Goal: Download file/media

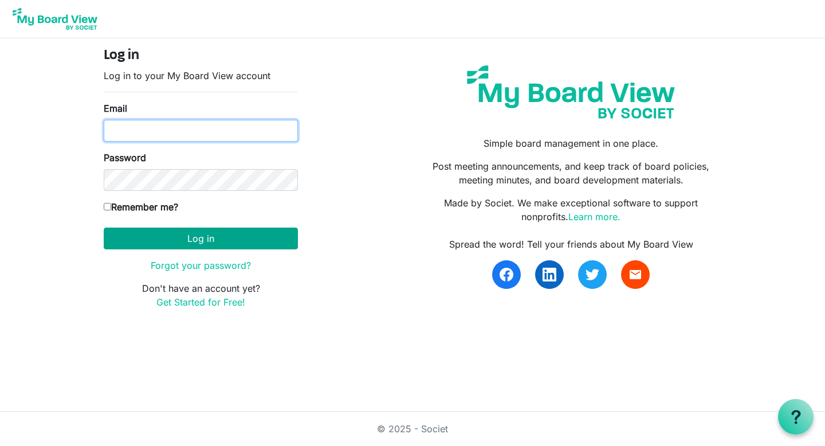
type input "juliemarburger@gmail.com"
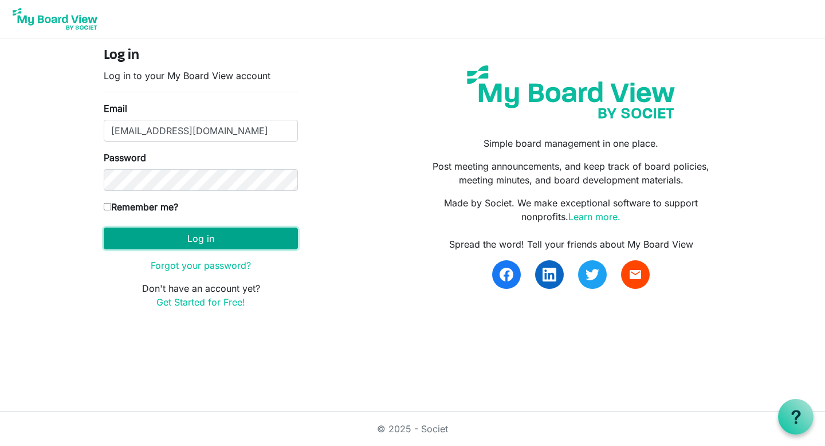
click at [205, 239] on button "Log in" at bounding box center [201, 238] width 194 height 22
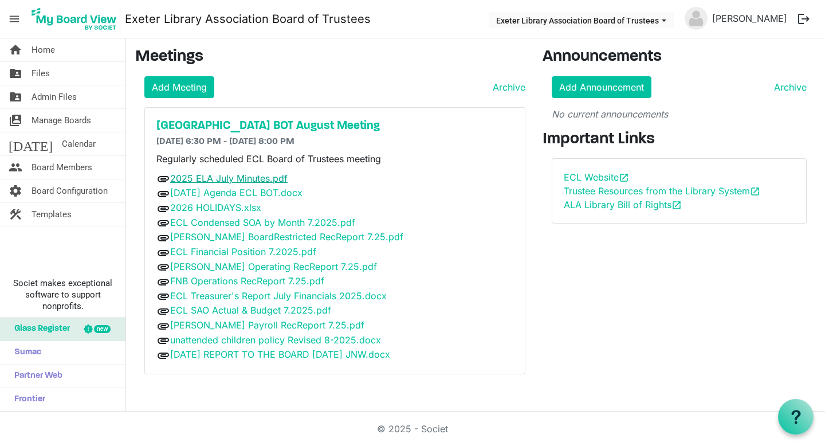
click at [227, 180] on link "2025 ELA July Minutes.pdf" at bounding box center [228, 177] width 117 height 11
click at [222, 195] on link "[DATE] Agenda ECL BOT.docx" at bounding box center [236, 192] width 132 height 11
click at [224, 350] on link "[DATE] REPORT TO THE BOARD [DATE] JNW.docx" at bounding box center [280, 353] width 220 height 11
click at [221, 295] on link "ECL Treasurer's Report July Financials 2025.docx" at bounding box center [278, 295] width 217 height 11
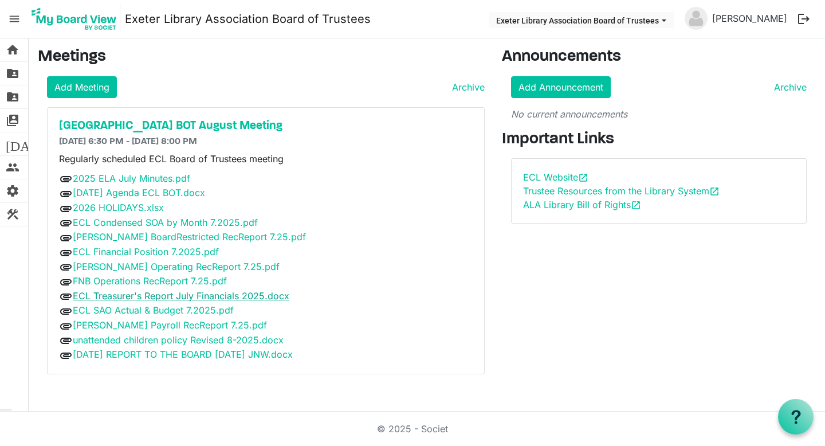
click at [205, 294] on link "ECL Treasurer's Report July Financials 2025.docx" at bounding box center [181, 295] width 217 height 11
click at [159, 296] on link "ECL Treasurer's Report July Financials 2025.docx" at bounding box center [181, 295] width 217 height 11
click at [143, 305] on link "ECL SAO Actual & Budget 7.2025.pdf" at bounding box center [153, 309] width 161 height 11
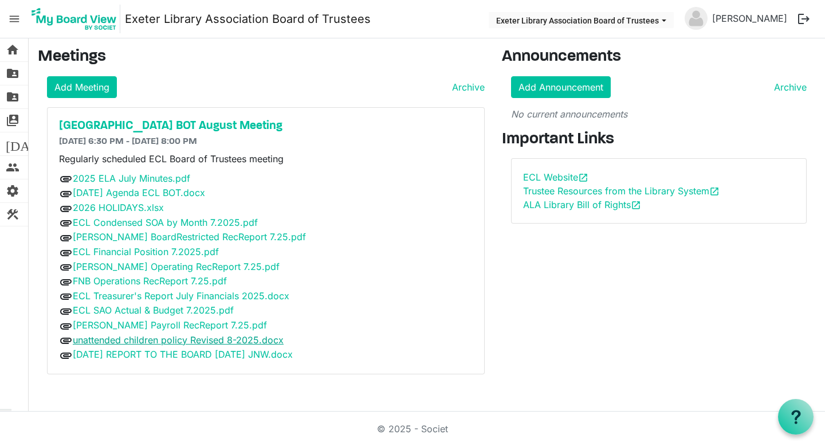
click at [139, 336] on link "unattended children policy Revised 8-2025.docx" at bounding box center [178, 339] width 211 height 11
click at [152, 208] on link "2026 HOLIDAYS.xlsx" at bounding box center [118, 207] width 91 height 11
